Goal: Navigation & Orientation: Go to known website

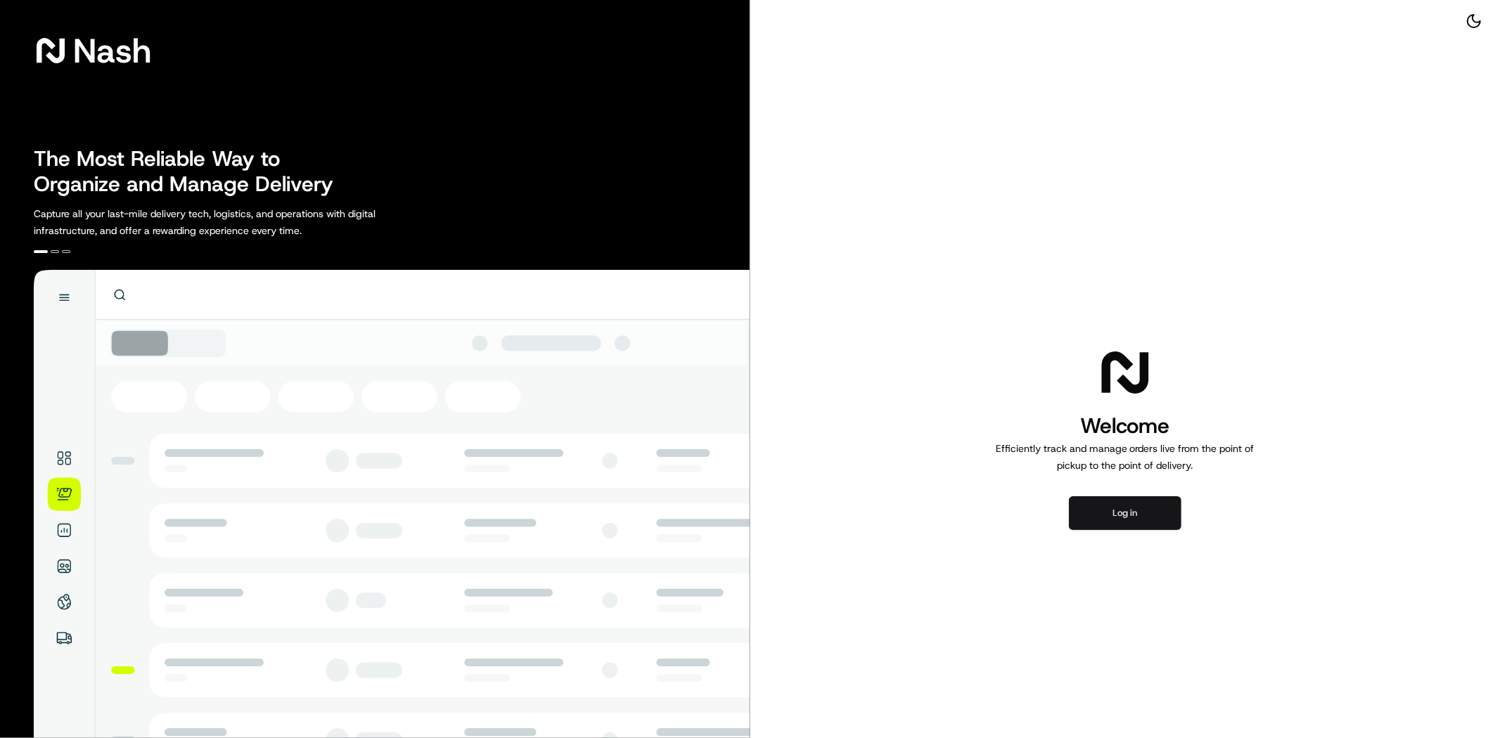
click at [1125, 508] on button "Log in" at bounding box center [1125, 513] width 112 height 34
